Goal: Use online tool/utility: Utilize a website feature to perform a specific function

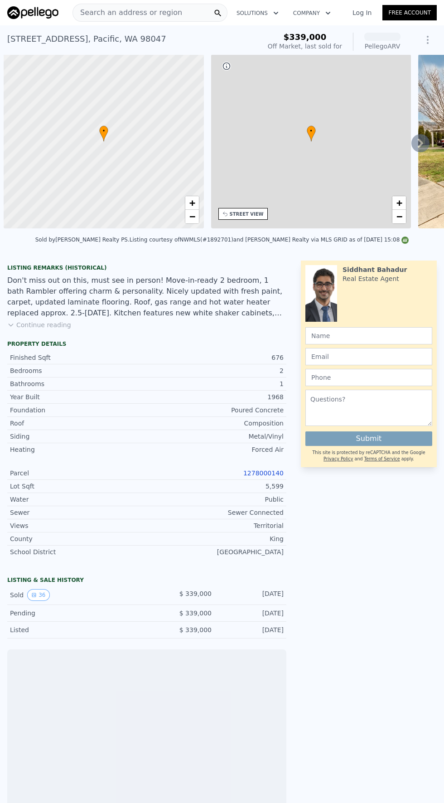
scroll to position [0, 4]
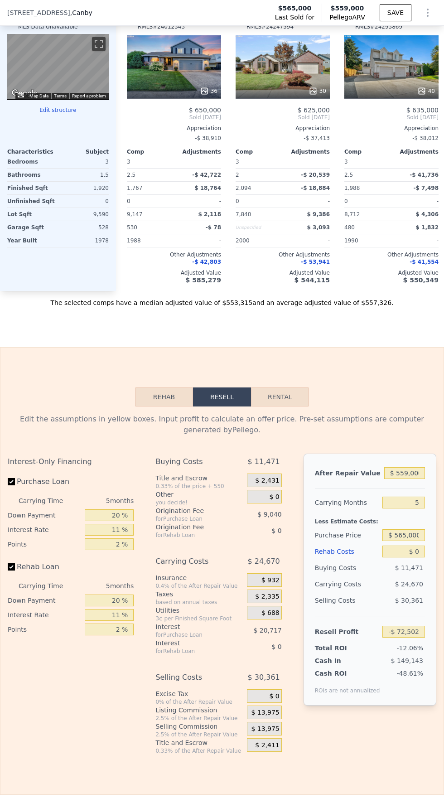
scroll to position [1217, 0]
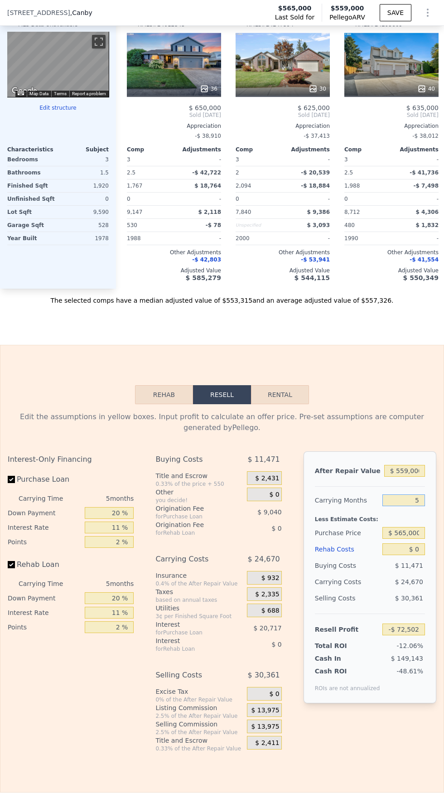
click at [412, 494] on input "5" at bounding box center [403, 500] width 43 height 12
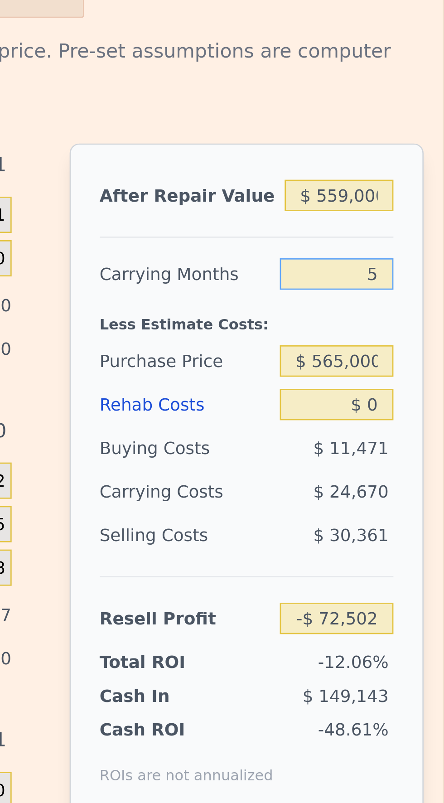
click at [418, 494] on input "5" at bounding box center [403, 500] width 43 height 12
type input "4"
type input "-$ 67,567"
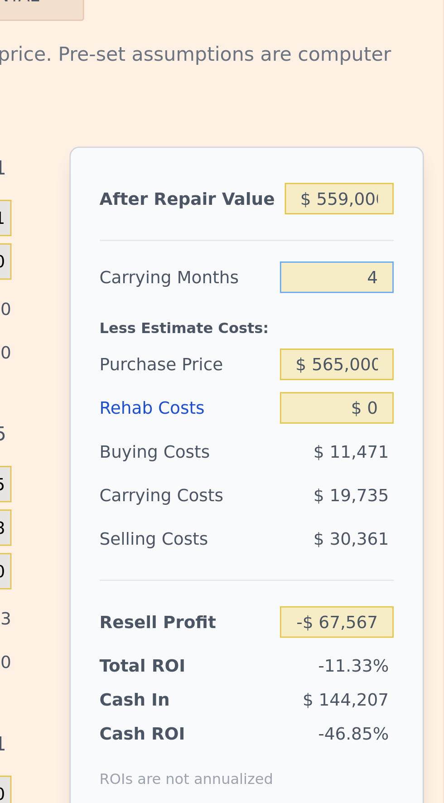
scroll to position [0, 0]
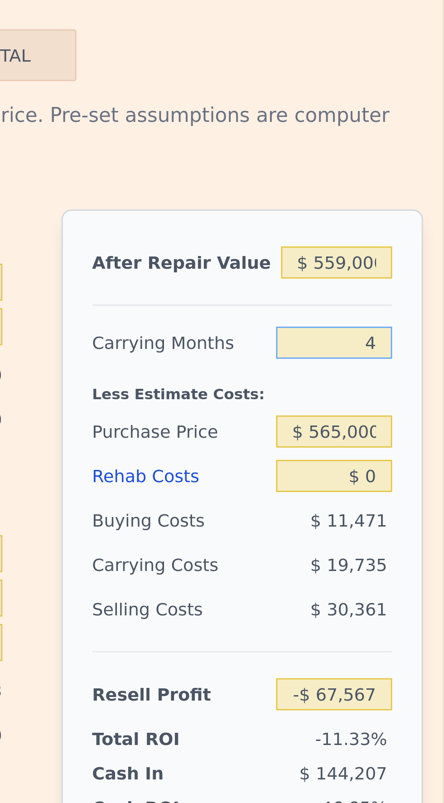
click at [412, 494] on input "4" at bounding box center [403, 500] width 43 height 12
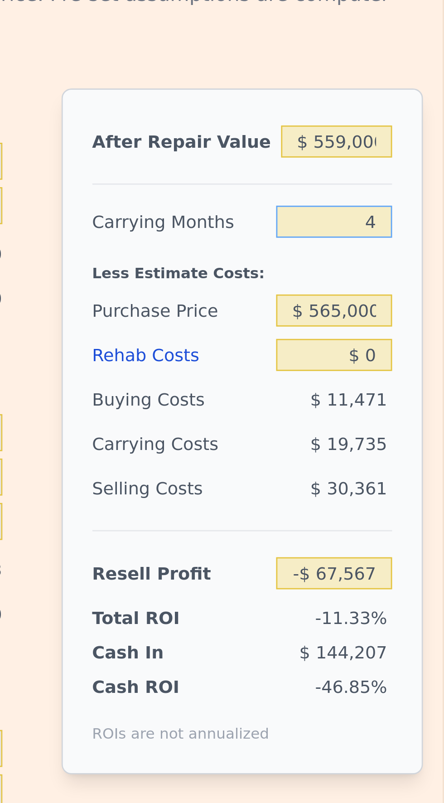
scroll to position [1261, 0]
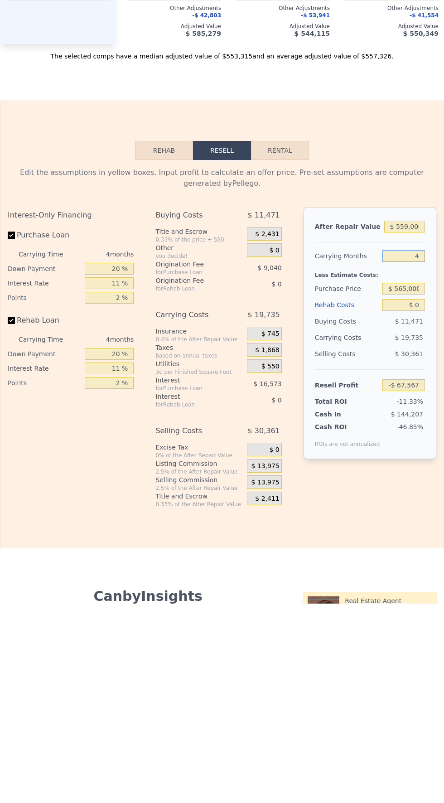
type input "4"
click at [354, 480] on div "Purchase Price" at bounding box center [347, 488] width 64 height 16
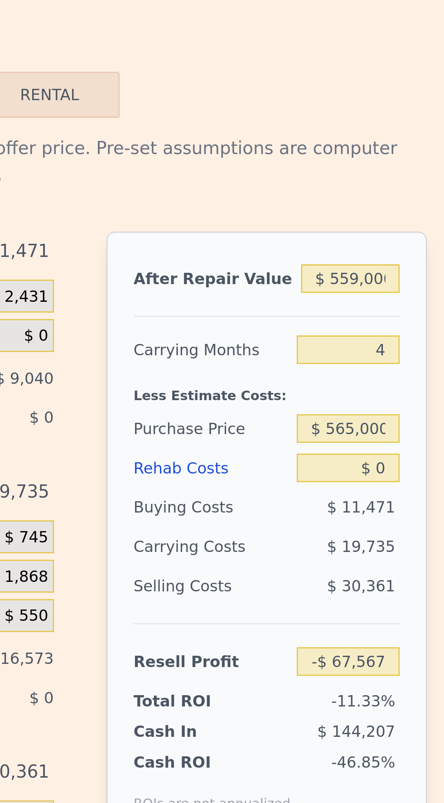
scroll to position [1, 0]
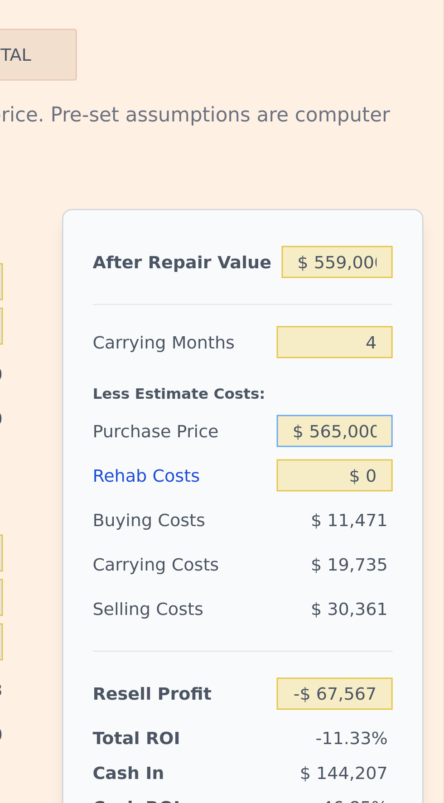
click at [396, 479] on input "$ 565,000" at bounding box center [403, 485] width 43 height 12
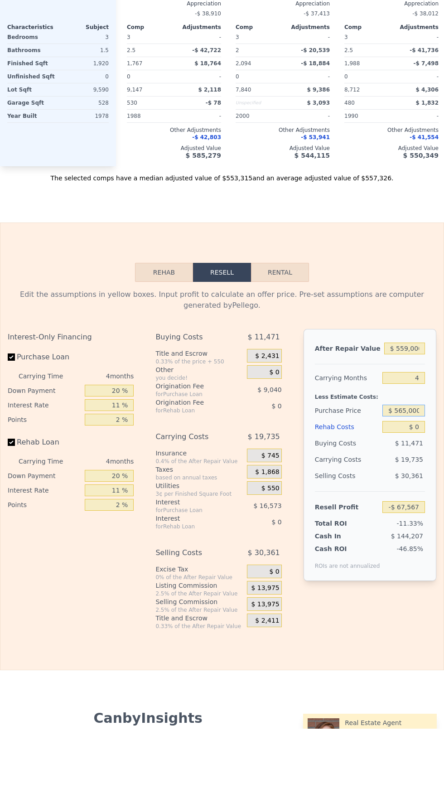
click at [411, 479] on input "$ 565,000" at bounding box center [403, 485] width 43 height 12
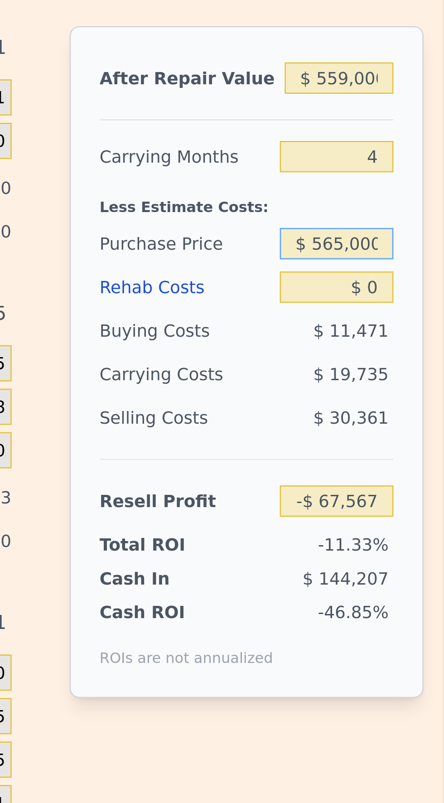
click at [418, 479] on input "$ 565,000" at bounding box center [403, 485] width 43 height 12
type input "$ 5"
type input "$ 4"
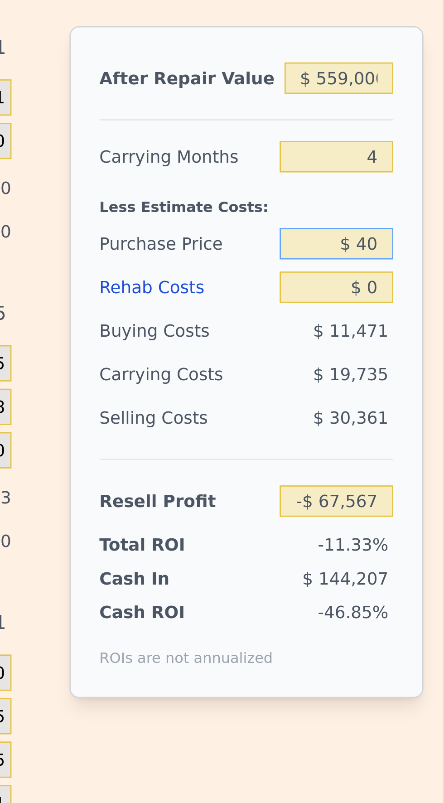
type input "$ 4"
type input "$ 8"
type input "$ 250,000"
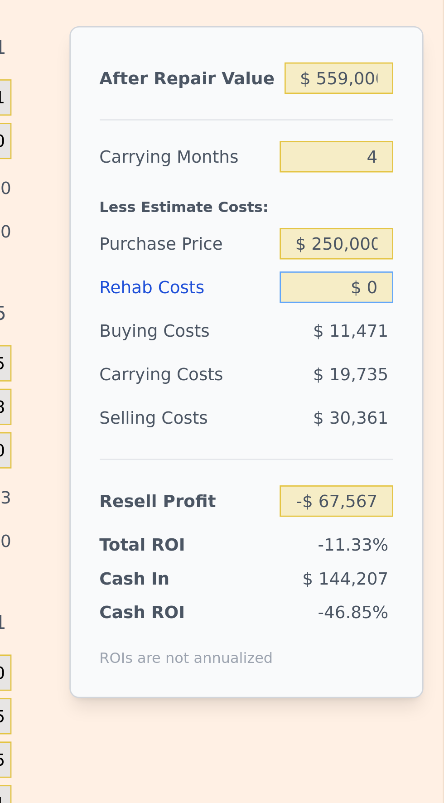
click at [407, 496] on input "$ 0" at bounding box center [403, 502] width 43 height 12
type input "$ 262,761"
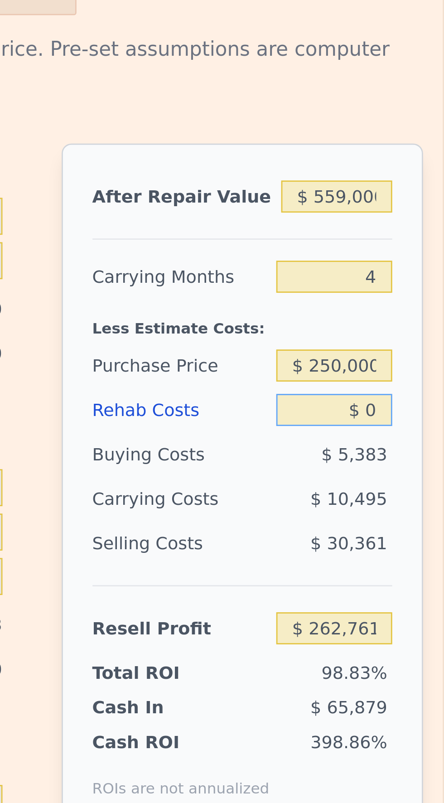
scroll to position [1268, 0]
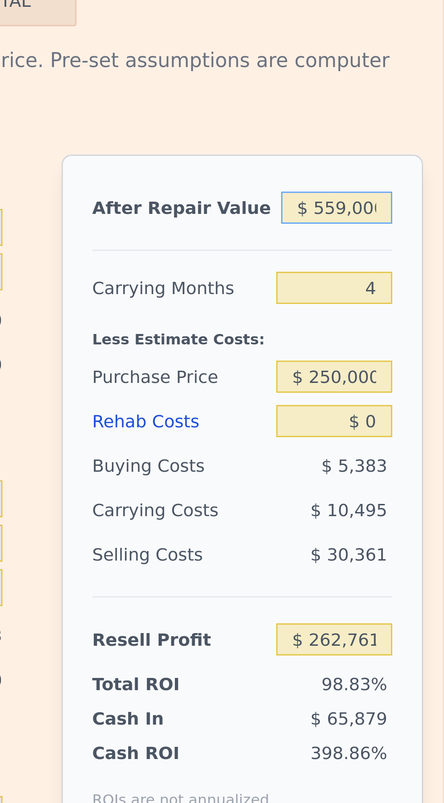
click at [402, 414] on input "$ 559,000" at bounding box center [404, 420] width 41 height 12
click at [408, 414] on input "$ 559,000" at bounding box center [404, 420] width 41 height 12
click at [405, 414] on input "$ 559,000" at bounding box center [404, 420] width 41 height 12
type input "$ 5,000"
type input "-$ 260,957"
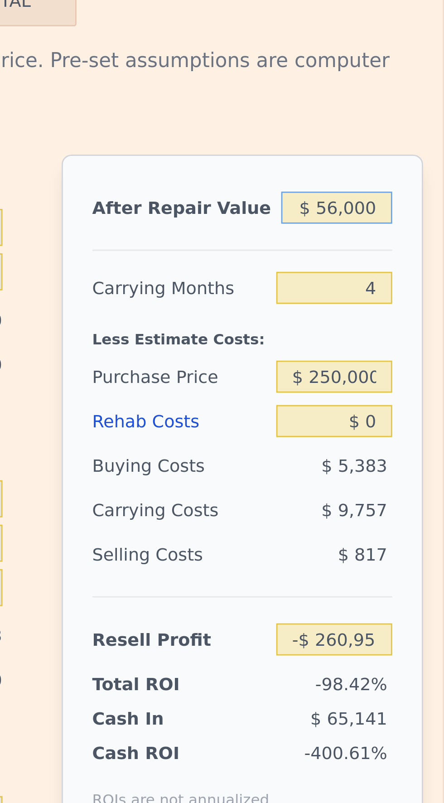
type input "$ 560,000"
type input "$ 263,705"
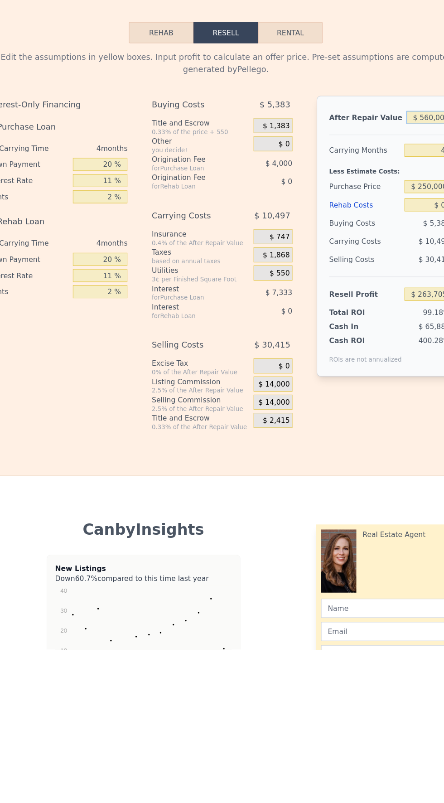
scroll to position [1, 0]
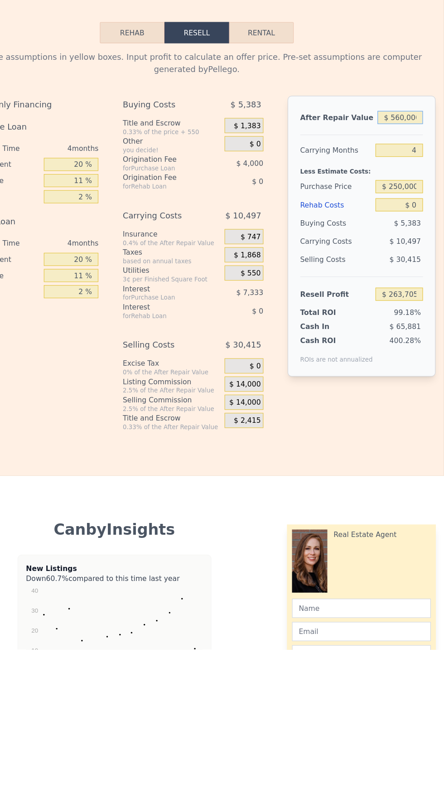
click at [407, 319] on input "$ 560,000" at bounding box center [404, 325] width 41 height 12
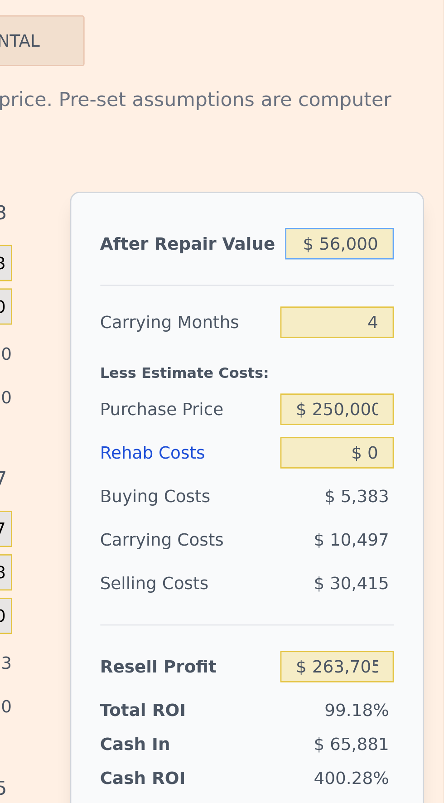
type input "$ 5,000"
type input "-$ 260,957"
type input "$ 570,000"
type input "$ 273,159"
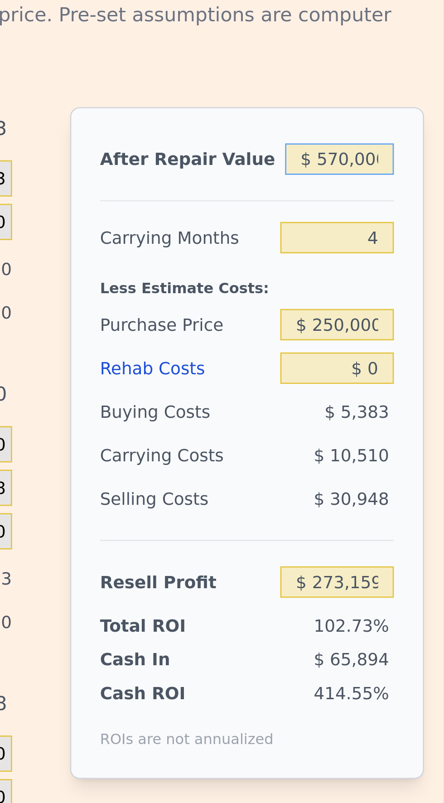
scroll to position [1409, 0]
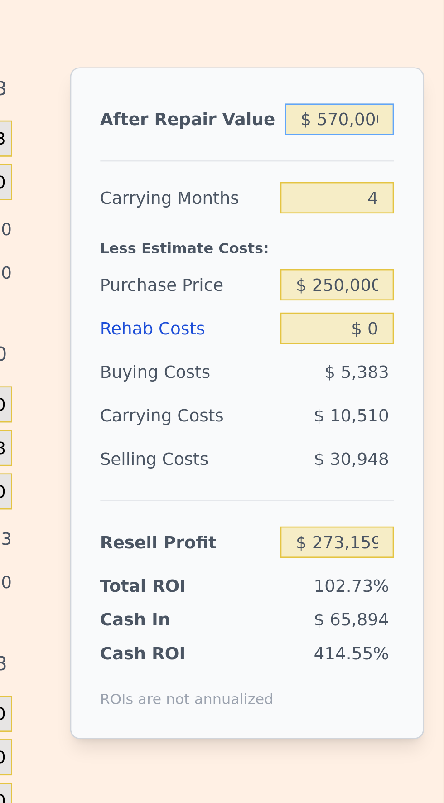
type input "$ 570,000"
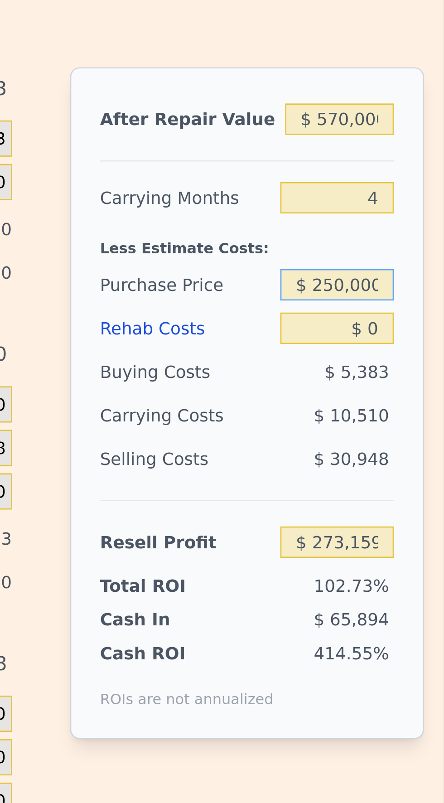
click at [417, 335] on input "$ 250,000" at bounding box center [403, 341] width 43 height 12
click at [403, 351] on input "$ 0" at bounding box center [403, 357] width 43 height 12
click at [425, 351] on input "$ 0" at bounding box center [403, 357] width 43 height 12
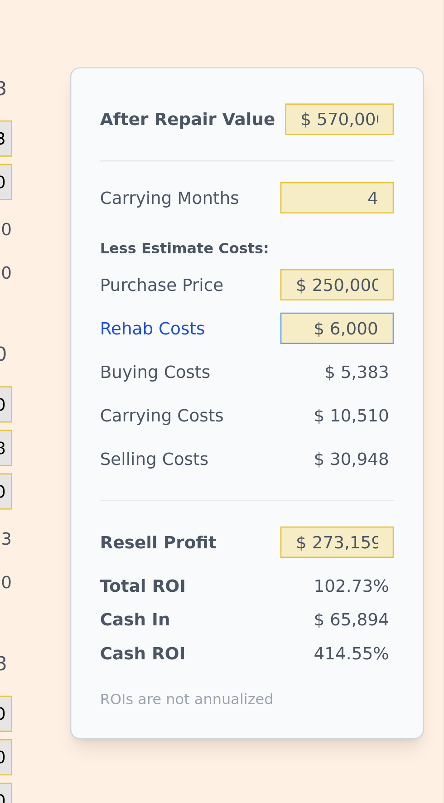
type input "$ 60,000"
type input "$ 210,439"
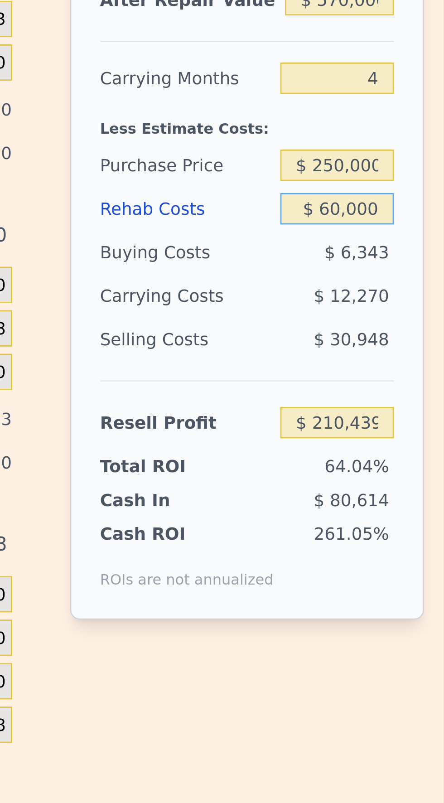
scroll to position [1433, 0]
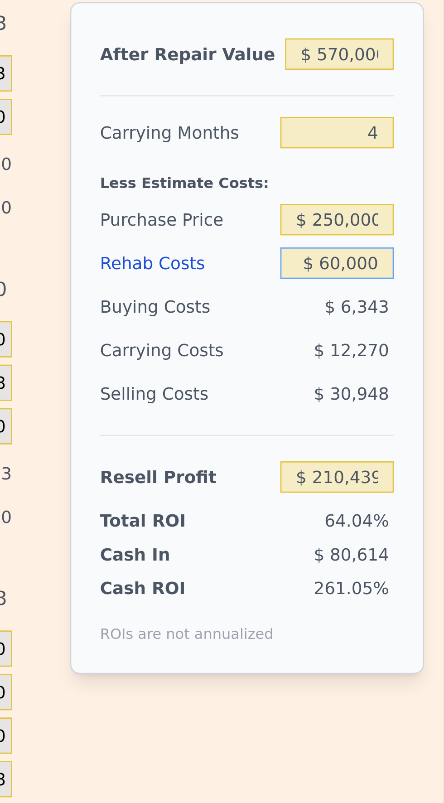
type input "$ 60,000"
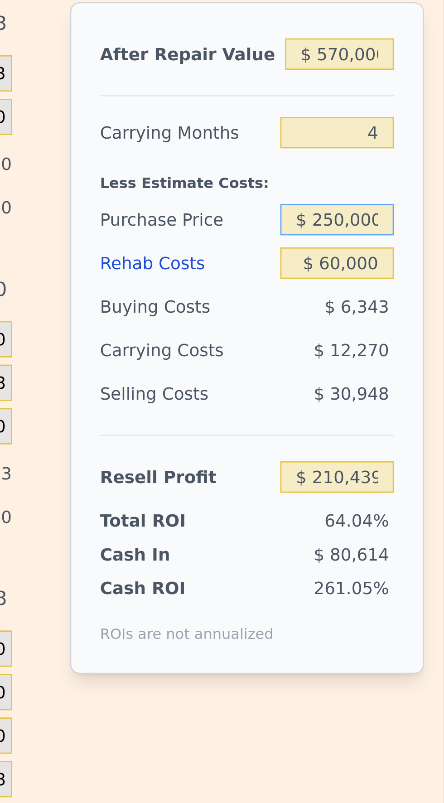
click at [406, 310] on input "$ 250,000" at bounding box center [403, 316] width 43 height 12
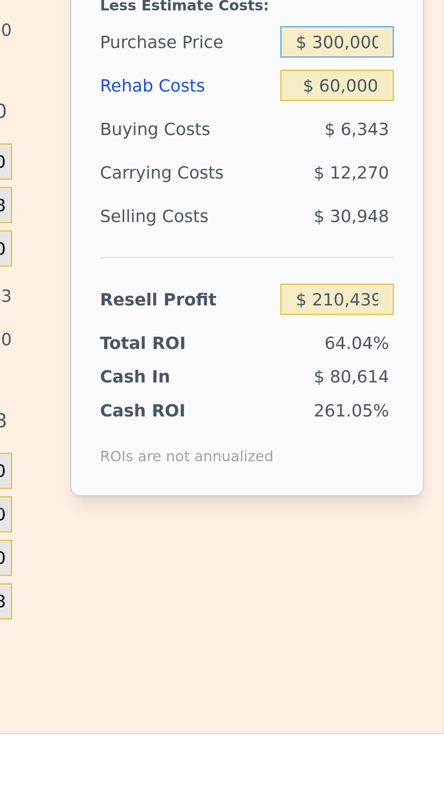
scroll to position [1502, 0]
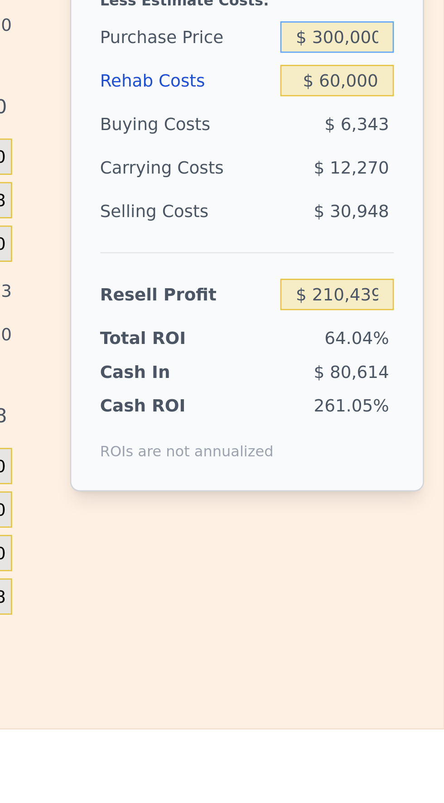
type input "$ 300,000"
click at [386, 305] on div "$ 30,948" at bounding box center [403, 313] width 43 height 16
type input "$ 158,005"
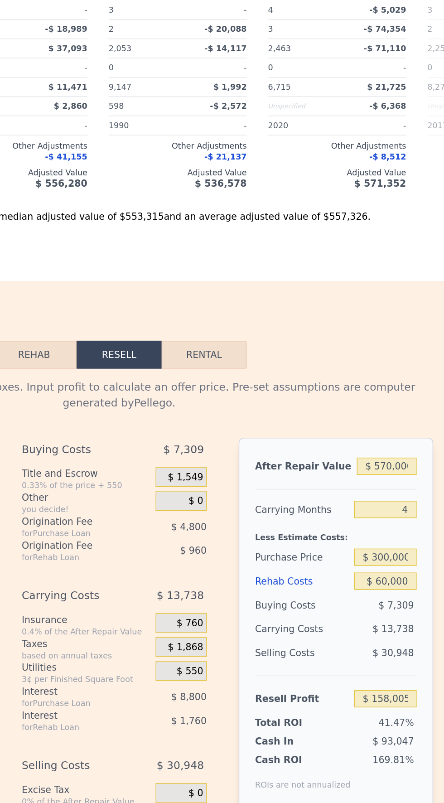
scroll to position [0, 0]
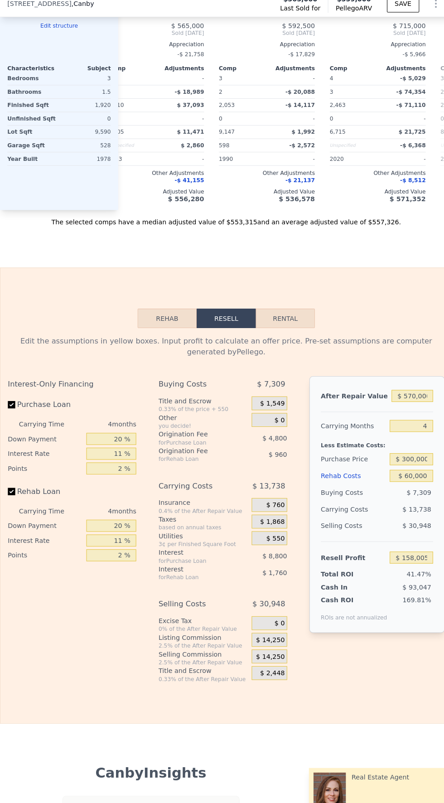
click at [258, 632] on div "$ 14,250" at bounding box center [264, 637] width 35 height 14
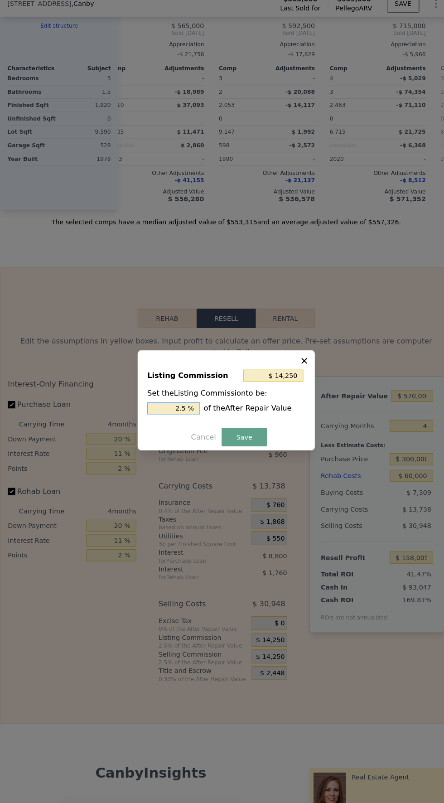
click at [186, 415] on input "2.5 %" at bounding box center [171, 410] width 52 height 12
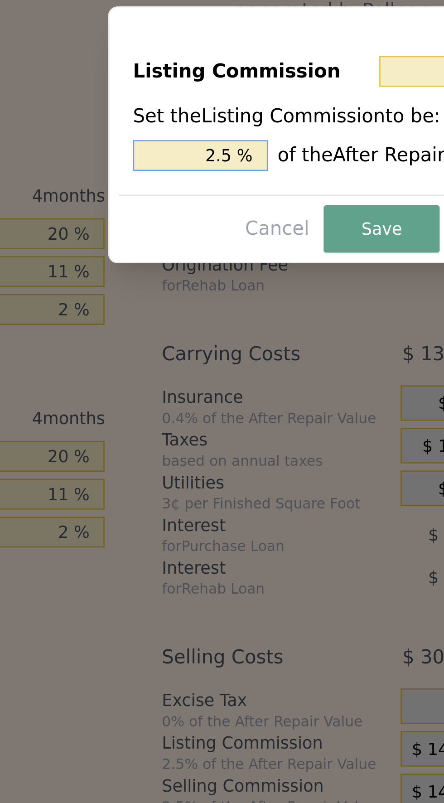
type input "2. %"
type input "$ 11,400"
type input "2 %"
type input "1 %"
type input "$ 5,700"
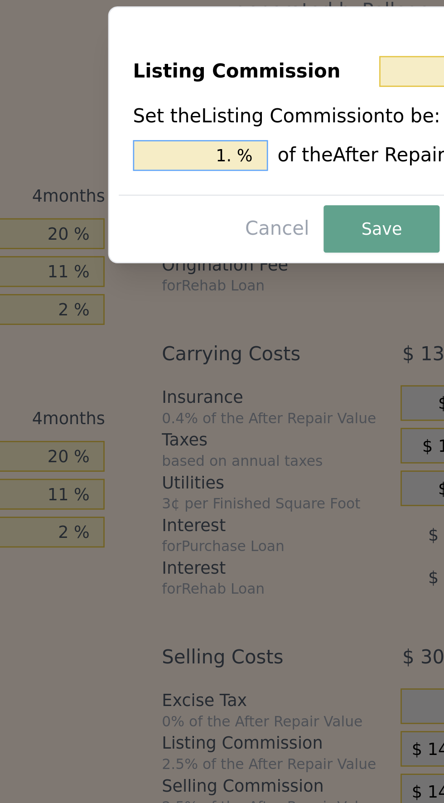
type input "1.5 %"
type input "$ 8,550"
click at [240, 447] on button "Save" at bounding box center [239, 438] width 44 height 18
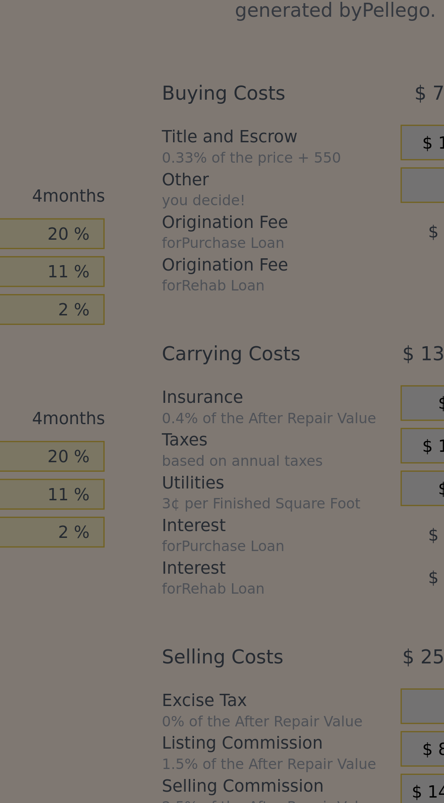
type input "$ 163,705"
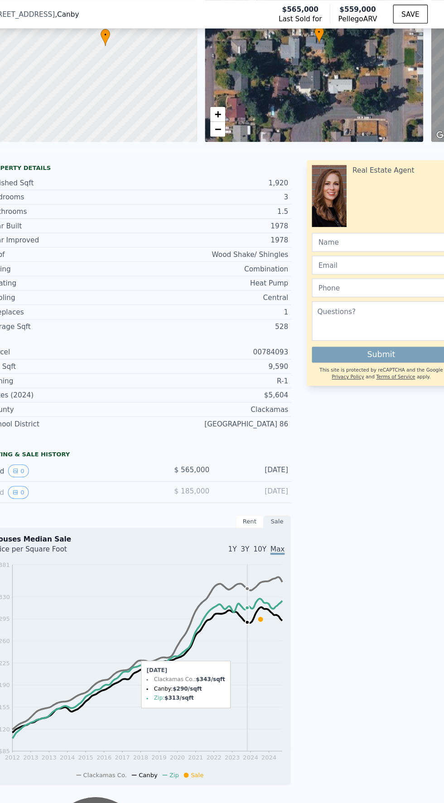
scroll to position [50, 0]
